Goal: Information Seeking & Learning: Find specific fact

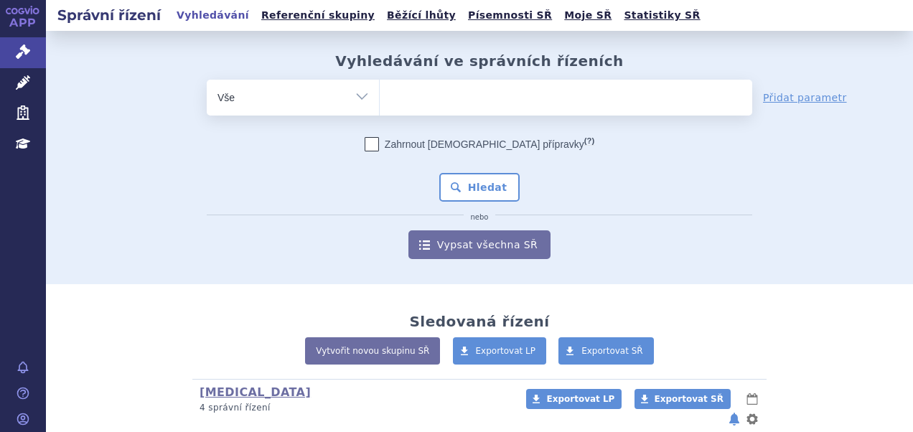
click at [475, 94] on ul at bounding box center [566, 95] width 373 height 30
click at [380, 94] on select at bounding box center [379, 97] width 1 height 36
paste input "SUKLS274314/2024"
type input "SUKLS274314/2024"
select select "SUKLS274314/2024"
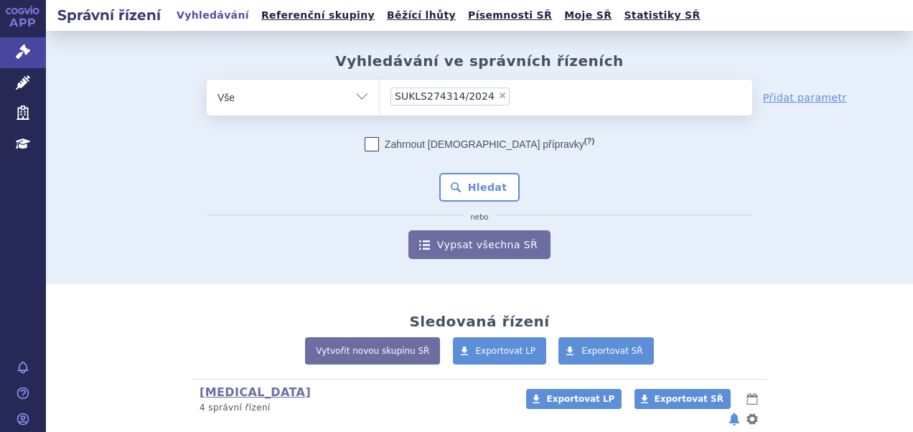
type input "SUKLS274314/2024"
click at [473, 178] on button "Hledat" at bounding box center [479, 187] width 81 height 29
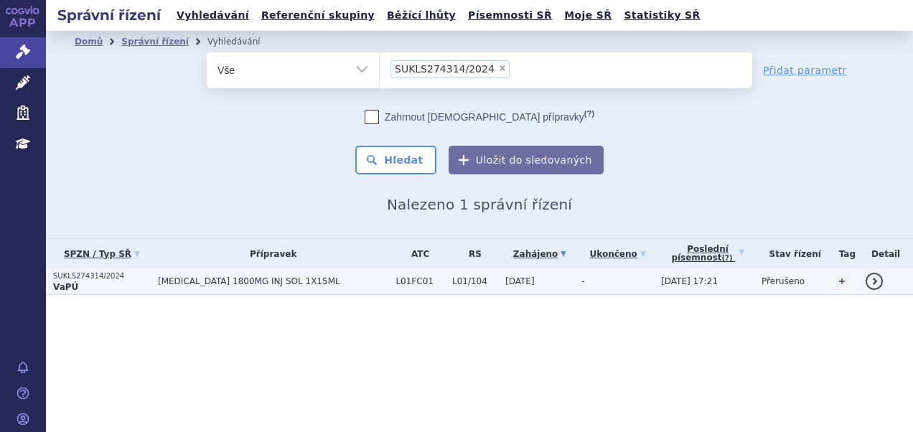
click at [231, 280] on span "DARZALEX 1800MG INJ SOL 1X15ML" at bounding box center [273, 281] width 230 height 10
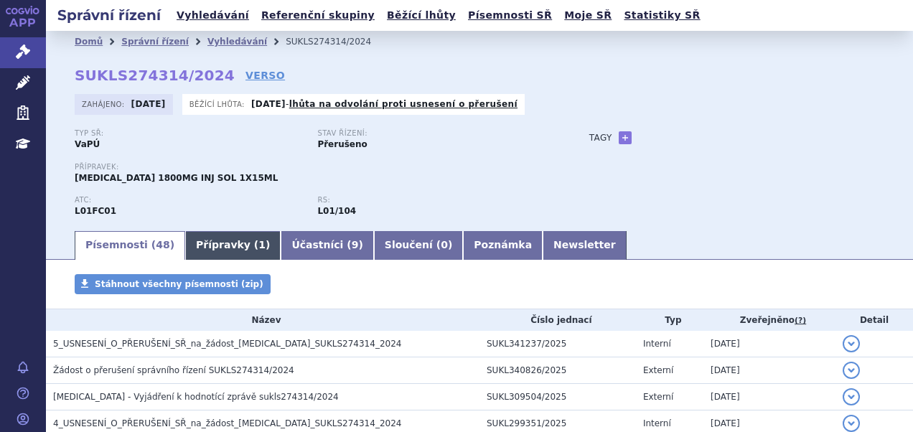
click at [241, 238] on link "Přípravky ( 1 )" at bounding box center [232, 245] width 95 height 29
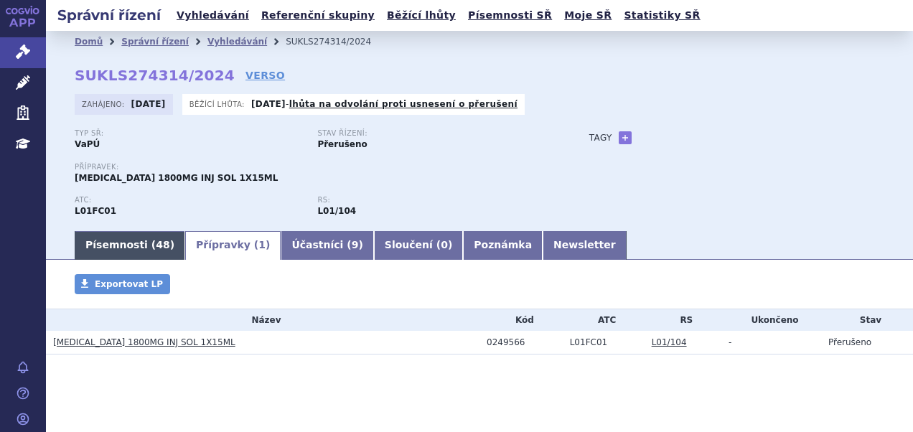
click at [111, 240] on link "Písemnosti ( 48 )" at bounding box center [130, 245] width 111 height 29
